Goal: Check status

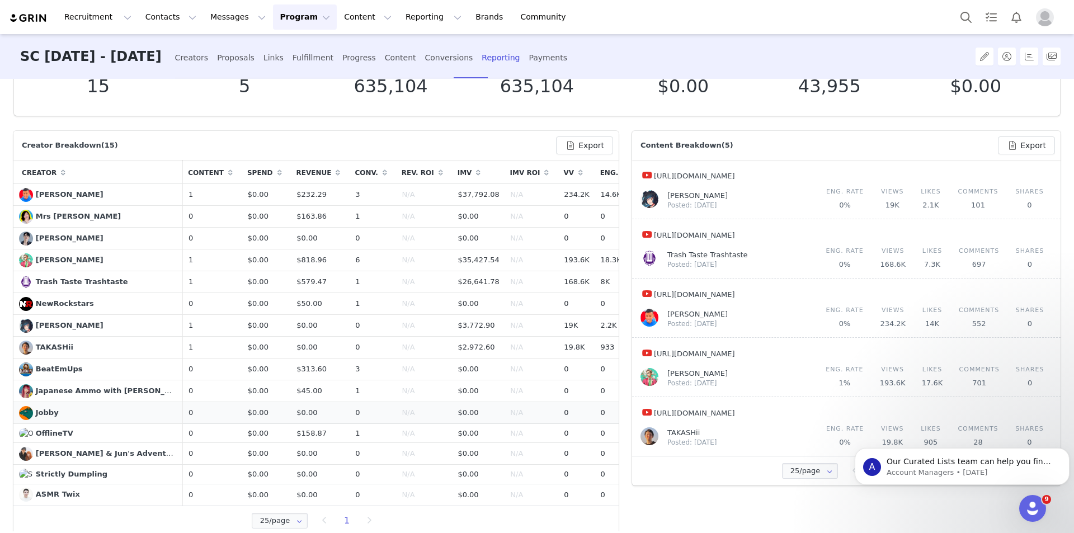
scroll to position [123, 0]
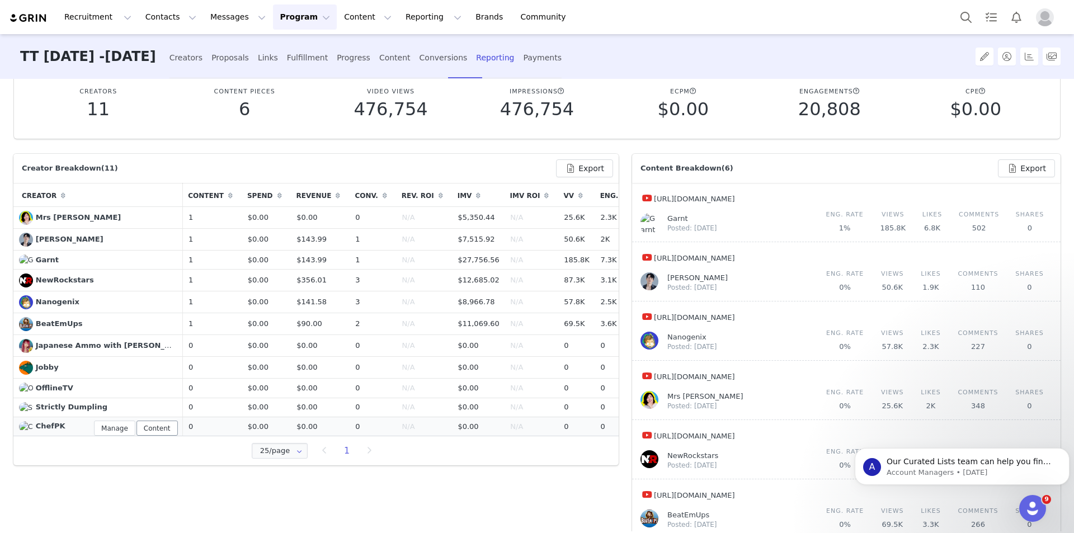
scroll to position [112, 0]
